Goal: Find specific page/section: Find specific page/section

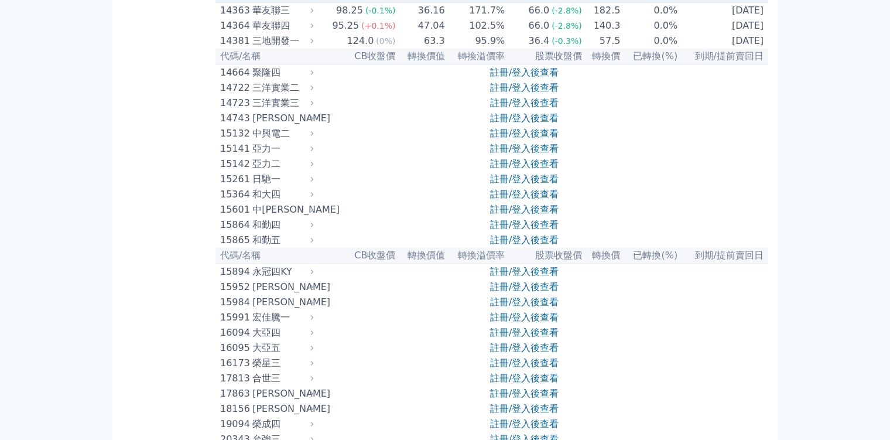
scroll to position [293, 0]
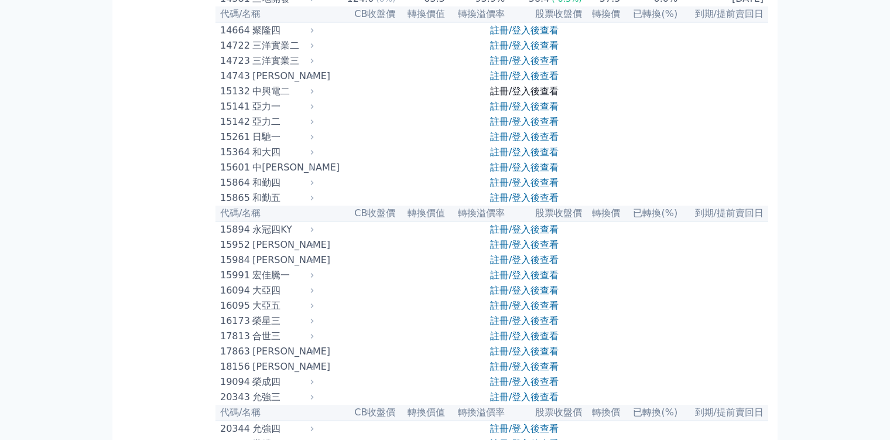
click at [498, 97] on link "註冊/登入後查看" at bounding box center [524, 90] width 69 height 11
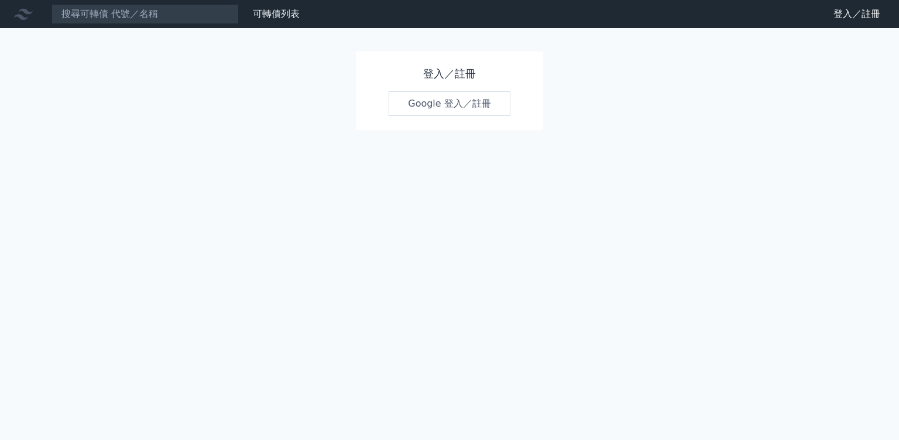
click at [456, 95] on link "Google 登入／註冊" at bounding box center [450, 103] width 122 height 25
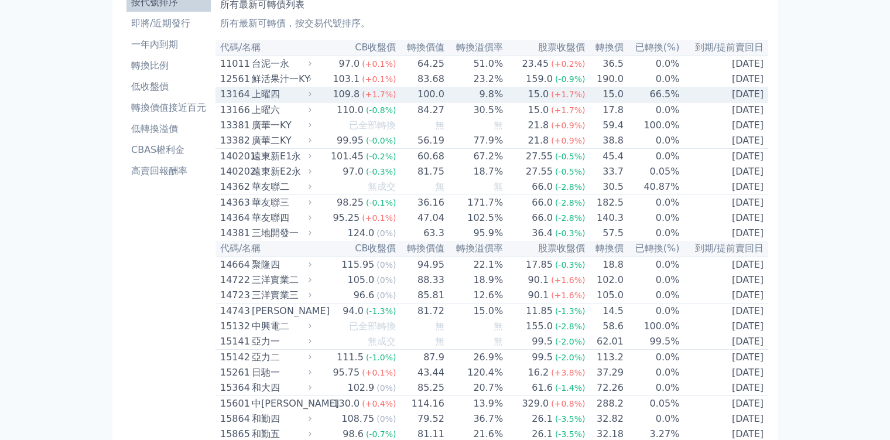
scroll to position [59, 0]
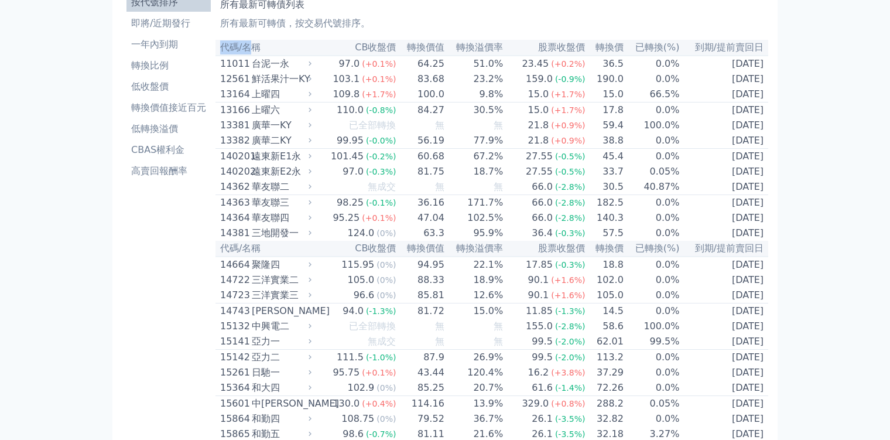
drag, startPoint x: 115, startPoint y: 213, endPoint x: 145, endPoint y: 214, distance: 30.5
click at [215, 56] on th "代碼/名稱" at bounding box center [264, 48] width 99 height 16
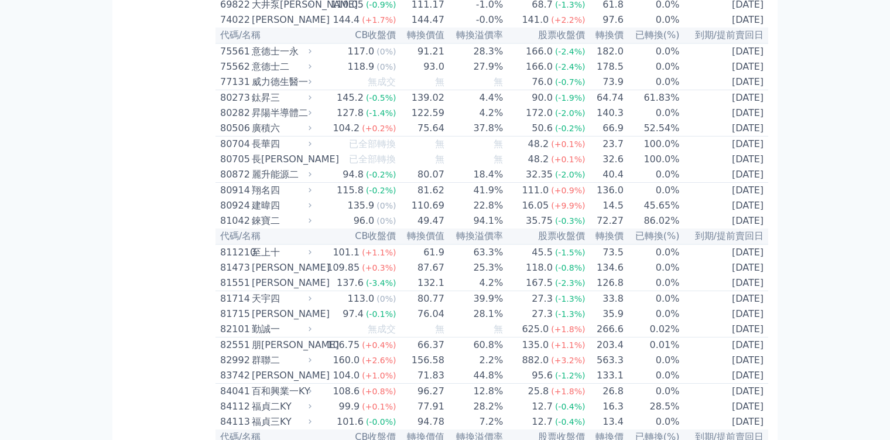
scroll to position [6182, 0]
